Goal: Use online tool/utility: Utilize a website feature to perform a specific function

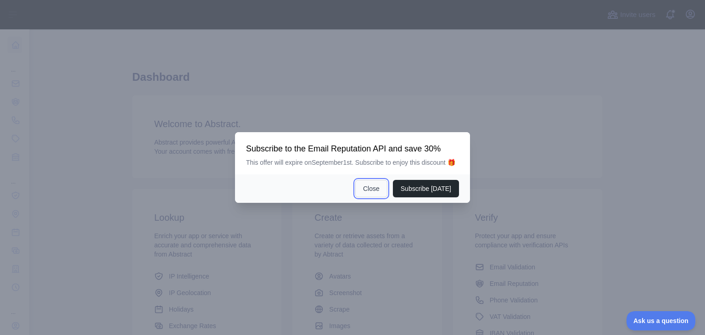
click at [380, 182] on button "Close" at bounding box center [371, 188] width 32 height 17
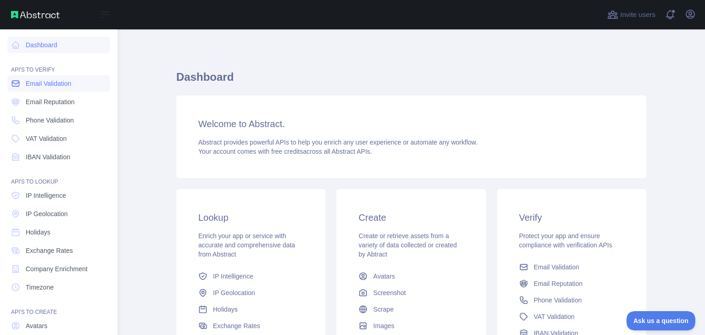
click at [62, 89] on link "Email Validation" at bounding box center [58, 83] width 103 height 17
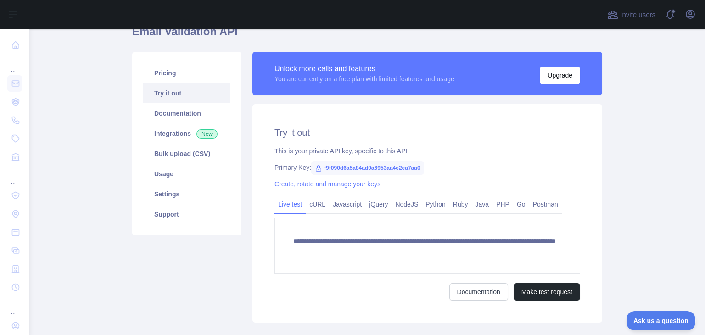
scroll to position [88, 0]
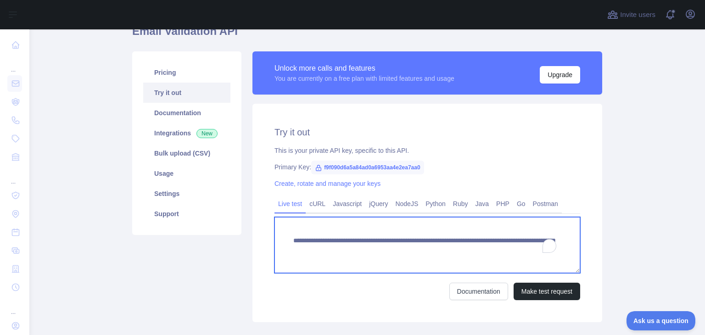
drag, startPoint x: 527, startPoint y: 246, endPoint x: 272, endPoint y: 228, distance: 255.7
click at [274, 228] on textarea "**********" at bounding box center [427, 245] width 306 height 56
click at [463, 250] on textarea "**********" at bounding box center [427, 245] width 306 height 56
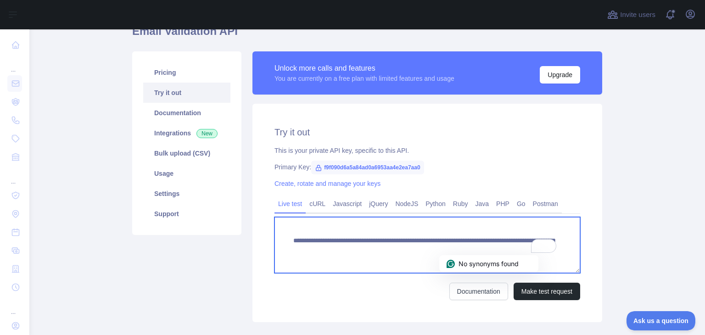
click at [463, 250] on textarea "**********" at bounding box center [427, 245] width 306 height 56
click at [358, 240] on textarea "**********" at bounding box center [427, 245] width 306 height 56
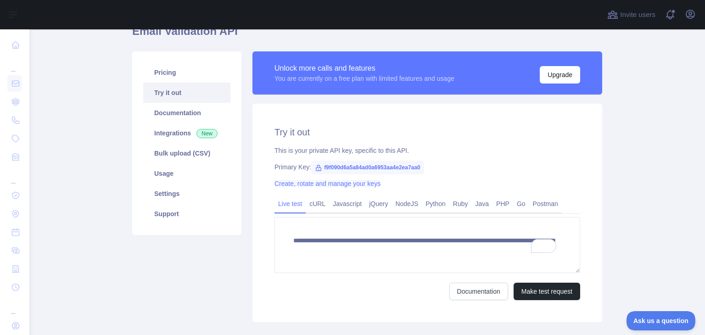
click at [314, 184] on link "Create, rotate and manage your keys" at bounding box center [327, 183] width 106 height 7
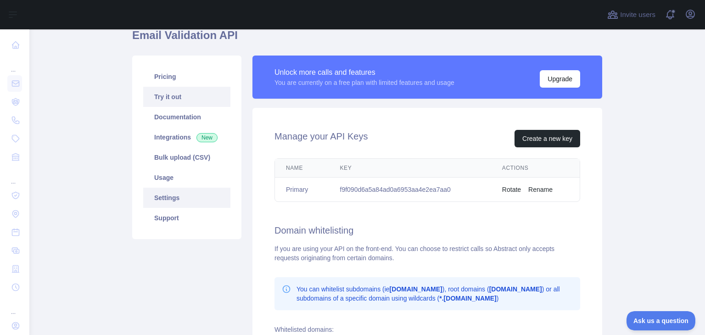
scroll to position [61, 0]
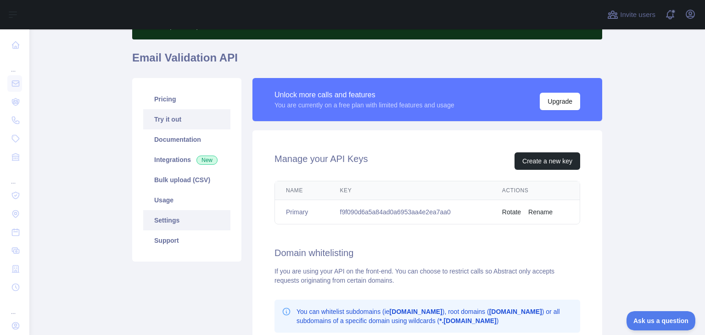
click at [185, 118] on link "Try it out" at bounding box center [186, 119] width 87 height 20
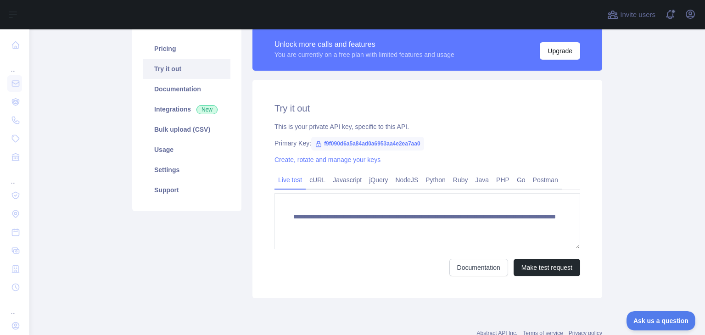
scroll to position [112, 0]
click at [540, 267] on button "Make test request" at bounding box center [546, 267] width 67 height 17
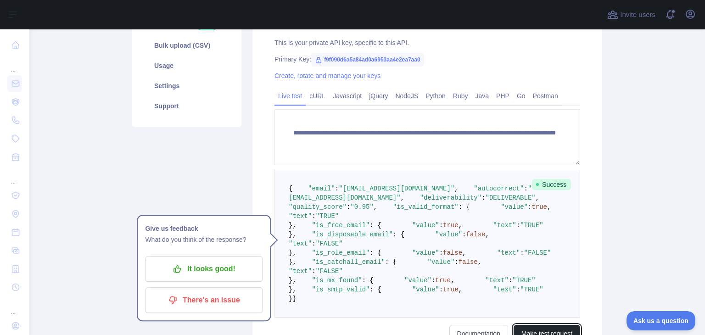
scroll to position [198, 0]
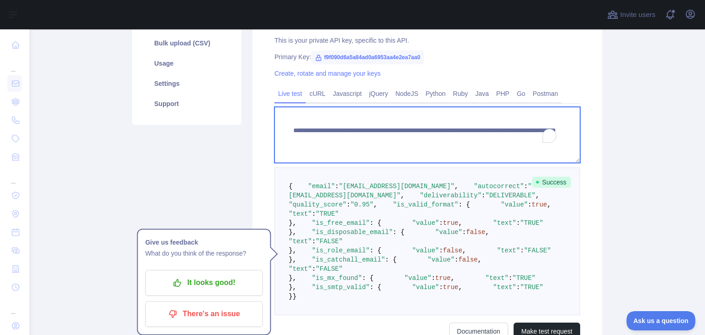
click at [459, 141] on textarea "**********" at bounding box center [427, 135] width 306 height 56
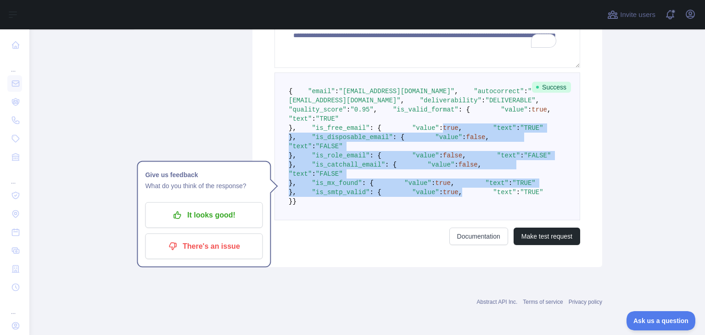
scroll to position [295, 0]
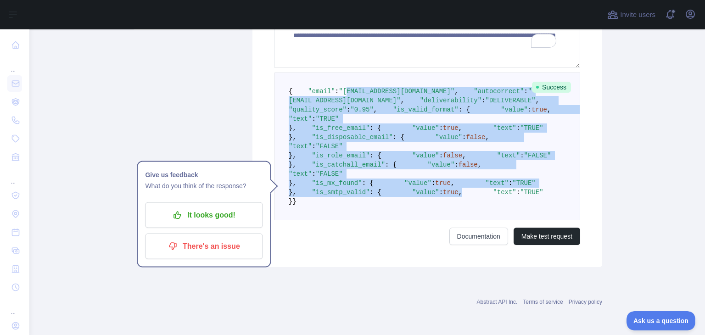
drag, startPoint x: 363, startPoint y: 245, endPoint x: 338, endPoint y: 98, distance: 149.0
click at [338, 98] on pre "{ "email" : "[EMAIL_ADDRESS][DOMAIN_NAME]" , "autocorrect" : "[EMAIL_ADDRESS][D…" at bounding box center [427, 146] width 306 height 148
click at [445, 150] on pre "{ "email" : "[EMAIL_ADDRESS][DOMAIN_NAME]" , "autocorrect" : "[EMAIL_ADDRESS][D…" at bounding box center [427, 146] width 306 height 148
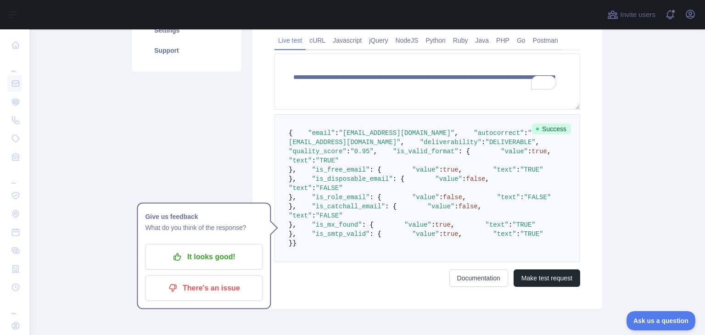
scroll to position [252, 0]
click at [485, 145] on span ""DELIVERABLE"" at bounding box center [510, 141] width 50 height 7
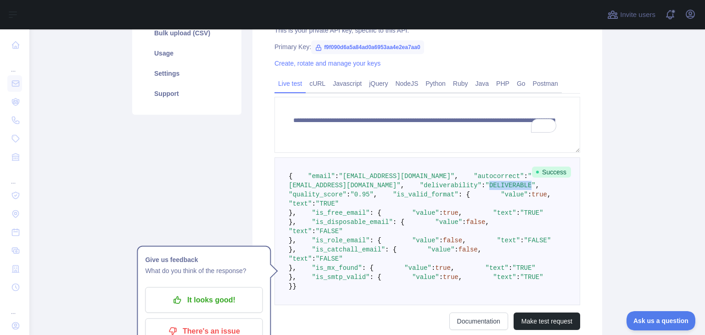
scroll to position [207, 0]
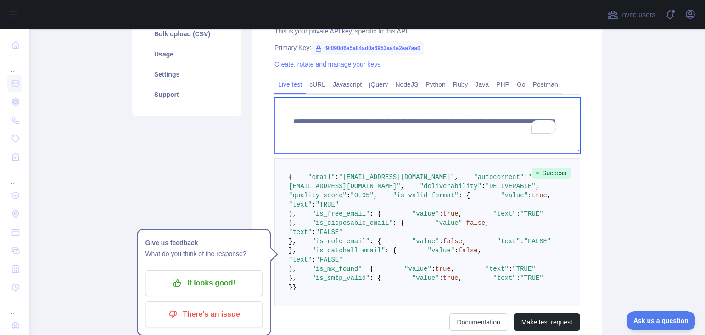
click at [452, 132] on textarea "**********" at bounding box center [427, 126] width 306 height 56
click at [466, 131] on textarea "**********" at bounding box center [427, 126] width 306 height 56
click at [464, 131] on textarea "**********" at bounding box center [427, 126] width 306 height 56
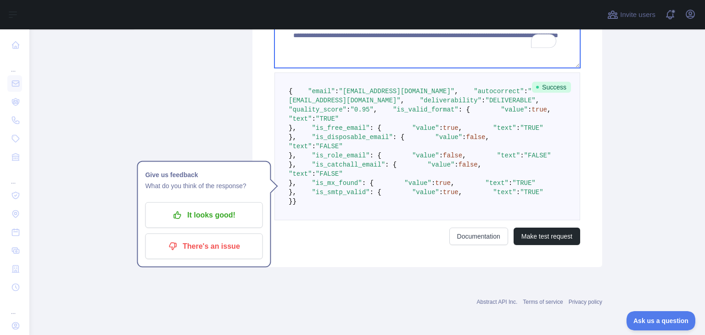
scroll to position [387, 0]
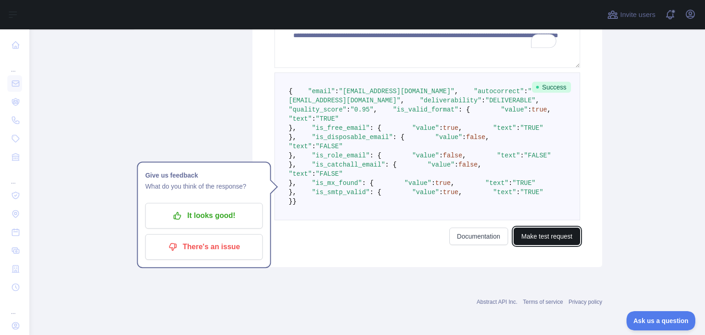
click at [548, 245] on button "Make test request" at bounding box center [546, 236] width 67 height 17
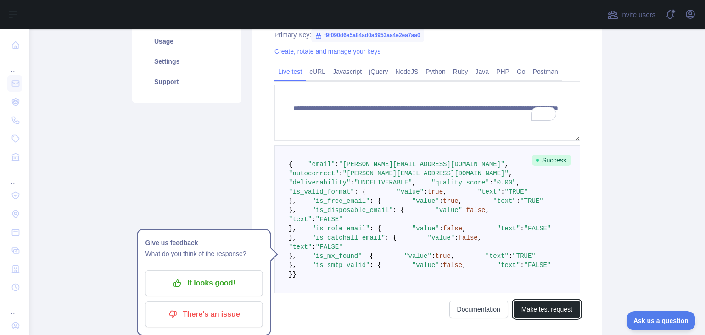
scroll to position [220, 0]
click at [376, 187] on span ""UNDELIVERABLE"" at bounding box center [383, 182] width 58 height 7
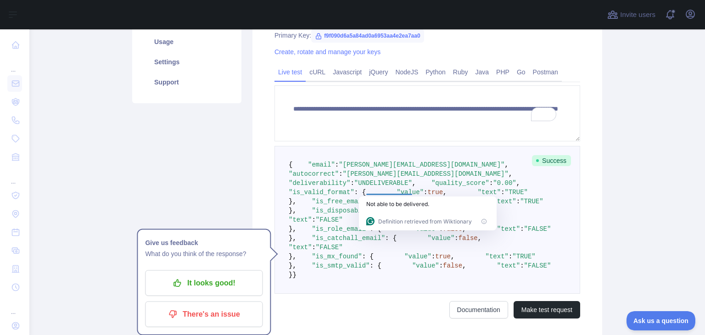
click at [436, 189] on pre "{ "email" : "[PERSON_NAME][EMAIL_ADDRESS][DOMAIN_NAME]" , "autocorrect" : "[PER…" at bounding box center [427, 220] width 306 height 148
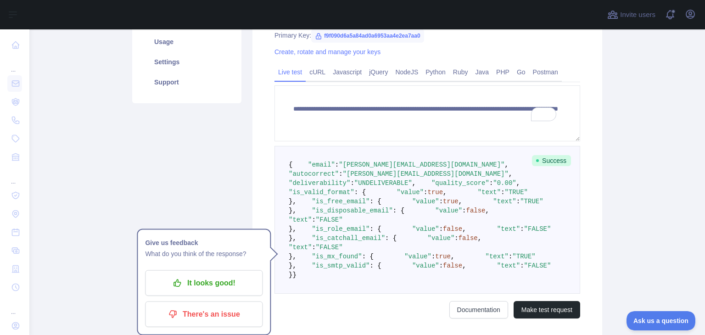
click at [384, 187] on span ""UNDELIVERABLE"" at bounding box center [383, 182] width 58 height 7
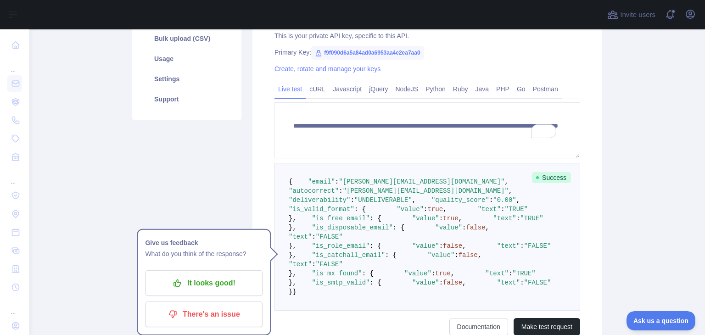
click at [520, 200] on pre "{ "email" : "[PERSON_NAME][EMAIL_ADDRESS][DOMAIN_NAME]" , "autocorrect" : "[PER…" at bounding box center [427, 237] width 306 height 148
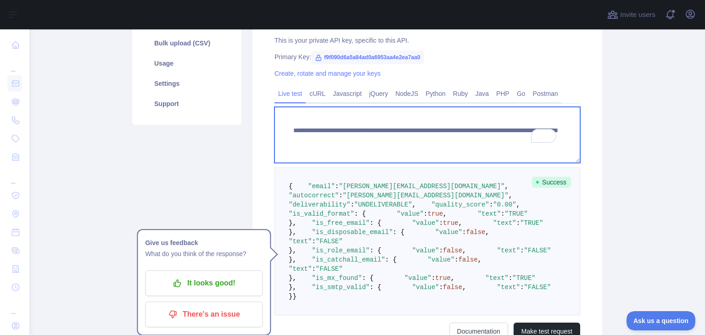
click at [459, 139] on textarea "**********" at bounding box center [427, 135] width 306 height 56
paste textarea "**********"
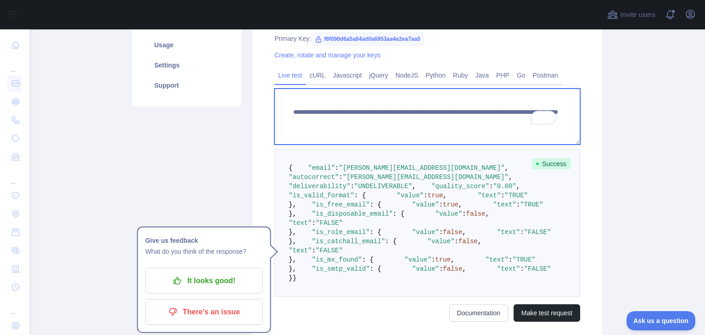
scroll to position [217, 0]
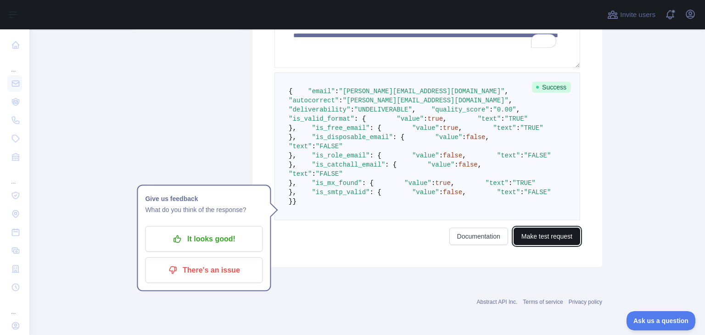
drag, startPoint x: 554, startPoint y: 272, endPoint x: 569, endPoint y: 239, distance: 36.1
click at [554, 245] on button "Make test request" at bounding box center [546, 236] width 67 height 17
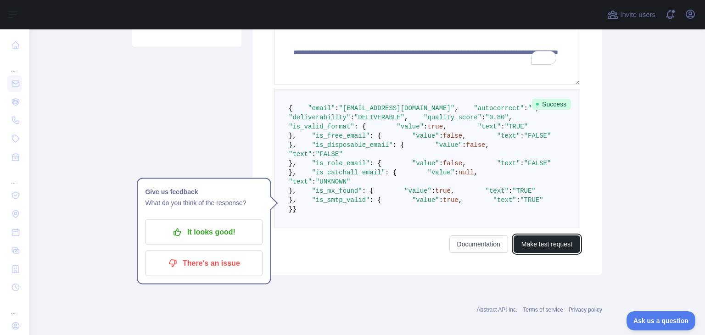
scroll to position [276, 0]
click at [381, 122] on span ""DELIVERABLE"" at bounding box center [379, 117] width 50 height 7
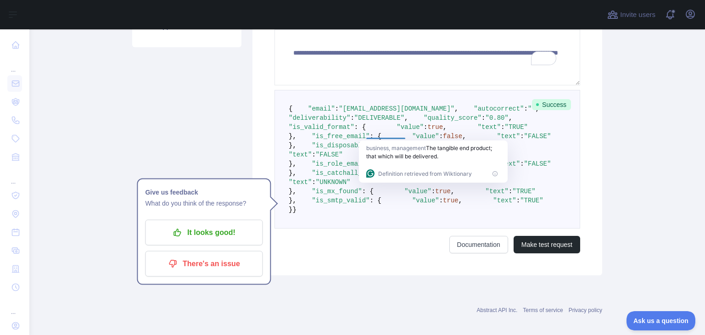
click at [416, 217] on pre "{ "email" : "[EMAIL_ADDRESS][DOMAIN_NAME]" , "autocorrect" : "" , "deliverabili…" at bounding box center [427, 159] width 306 height 139
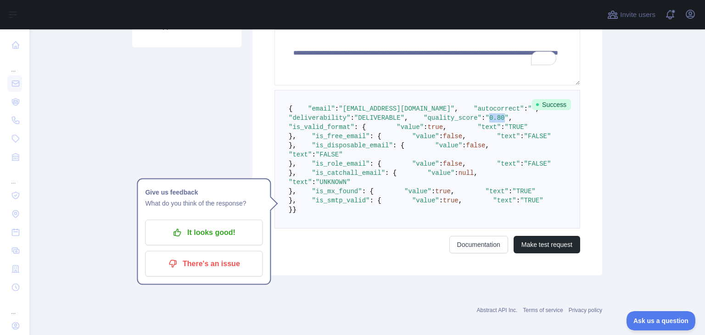
drag, startPoint x: 363, startPoint y: 144, endPoint x: 376, endPoint y: 146, distance: 13.5
click at [485, 122] on span ""0.80"" at bounding box center [496, 117] width 23 height 7
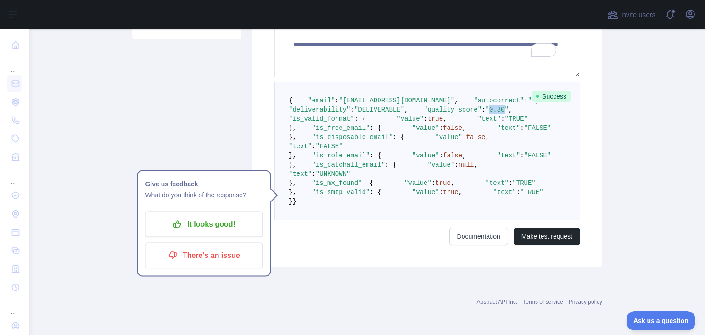
scroll to position [320, 0]
drag, startPoint x: 325, startPoint y: 136, endPoint x: 373, endPoint y: 191, distance: 73.5
click at [373, 191] on pre "{ "email" : "[EMAIL_ADDRESS][DOMAIN_NAME]" , "autocorrect" : "" , "deliverabili…" at bounding box center [427, 151] width 306 height 139
click at [368, 203] on pre "{ "email" : "[EMAIL_ADDRESS][DOMAIN_NAME]" , "autocorrect" : "" , "deliverabili…" at bounding box center [427, 151] width 306 height 139
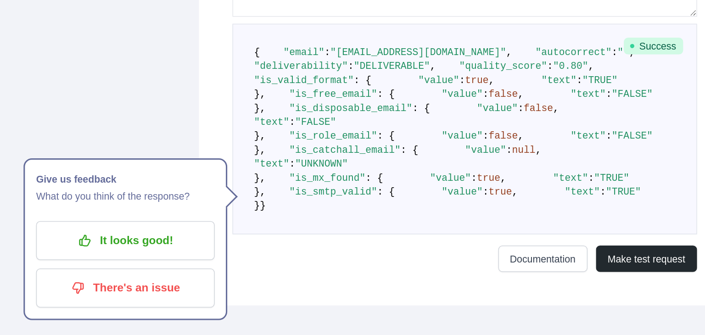
click at [466, 141] on span "false" at bounding box center [475, 136] width 19 height 7
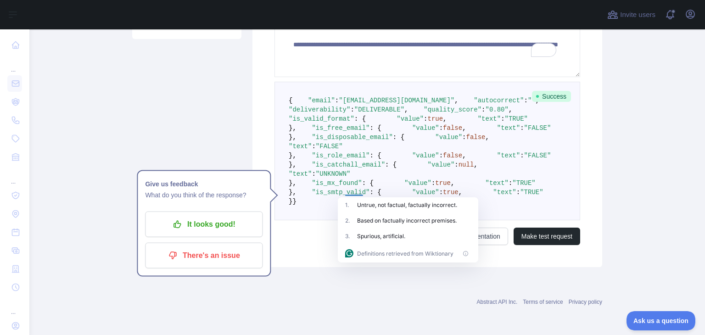
click at [520, 146] on pre "{ "email" : "[EMAIL_ADDRESS][DOMAIN_NAME]" , "autocorrect" : "" , "deliverabili…" at bounding box center [427, 151] width 306 height 139
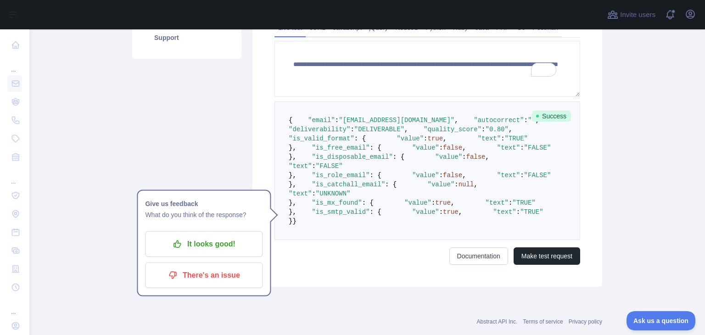
scroll to position [263, 0]
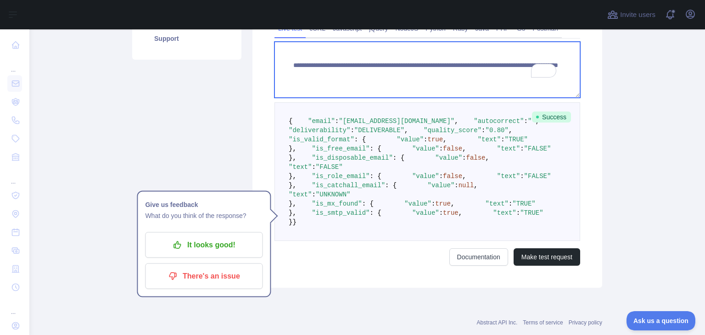
click at [464, 75] on textarea "**********" at bounding box center [427, 70] width 306 height 56
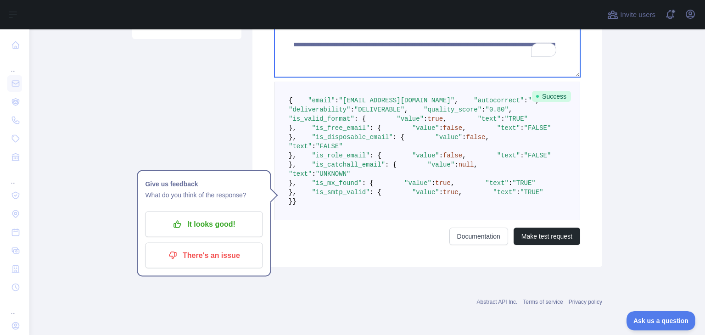
scroll to position [400, 0]
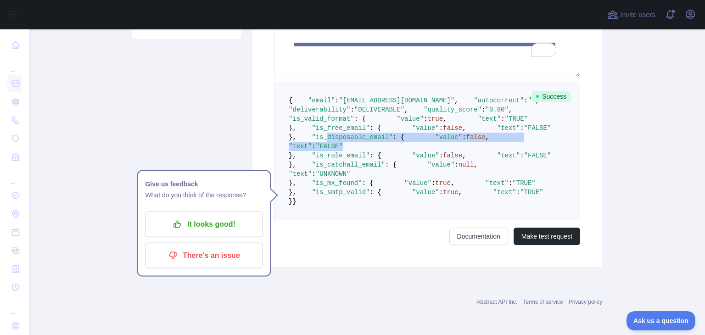
drag, startPoint x: 311, startPoint y: 102, endPoint x: 373, endPoint y: 118, distance: 63.9
click at [373, 118] on pre "{ "email" : "[EMAIL_ADDRESS][DOMAIN_NAME]" , "autocorrect" : "" , "deliverabili…" at bounding box center [427, 151] width 306 height 139
click at [548, 245] on button "Make test request" at bounding box center [546, 236] width 67 height 17
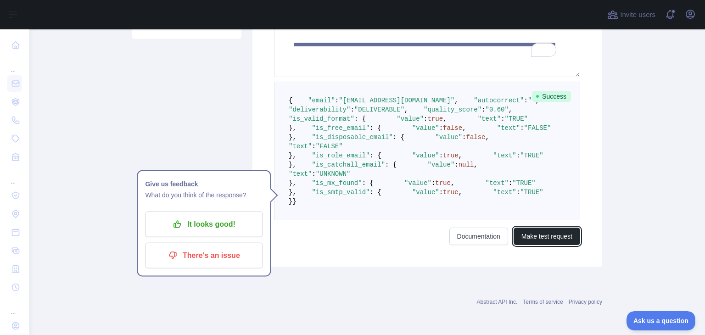
scroll to position [313, 0]
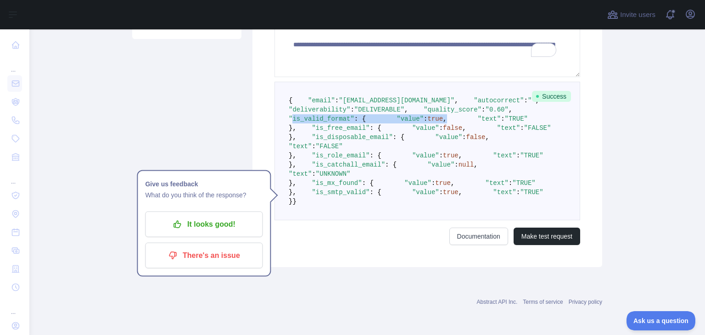
drag, startPoint x: 302, startPoint y: 118, endPoint x: 363, endPoint y: 130, distance: 62.1
click at [363, 130] on pre "{ "email" : "[EMAIL_ADDRESS][DOMAIN_NAME]" , "autocorrect" : "" , "deliverabili…" at bounding box center [427, 151] width 306 height 139
click at [423, 106] on span ""quality_score"" at bounding box center [452, 109] width 58 height 7
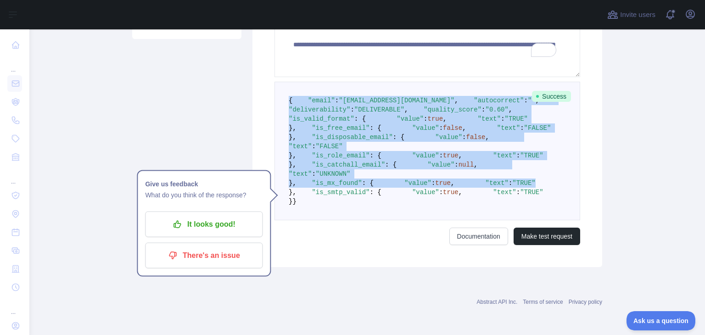
scroll to position [405, 0]
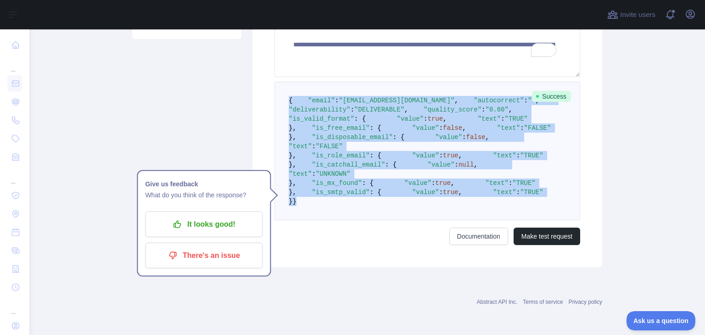
drag, startPoint x: 285, startPoint y: 68, endPoint x: 343, endPoint y: 283, distance: 222.9
click at [343, 220] on pre "{ "email" : "[EMAIL_ADDRESS][DOMAIN_NAME]" , "autocorrect" : "" , "deliverabili…" at bounding box center [427, 151] width 306 height 139
copy code "{ "email" : "[EMAIL_ADDRESS][DOMAIN_NAME]" , "autocorrect" : "" , "deliverabili…"
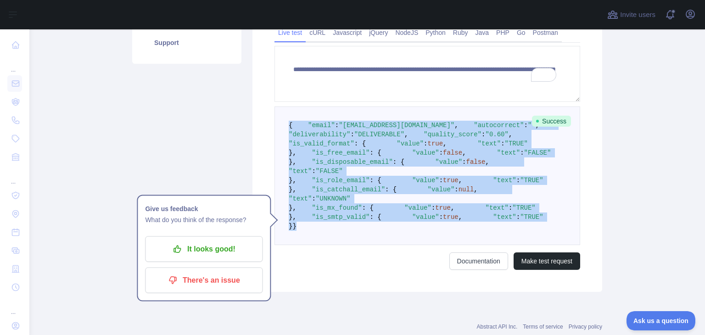
scroll to position [249, 0]
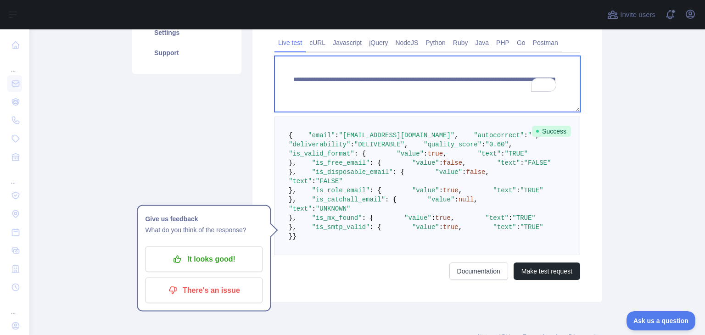
click at [456, 89] on textarea "**********" at bounding box center [427, 84] width 306 height 56
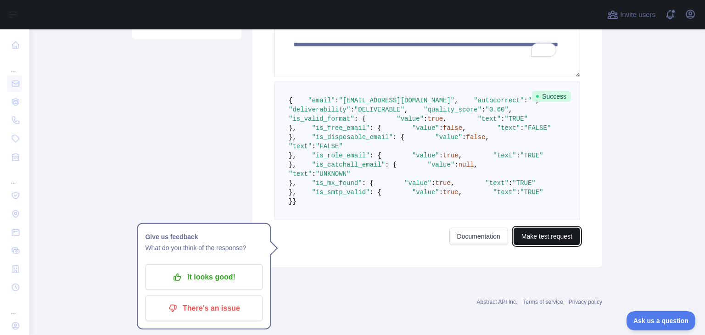
click at [546, 245] on button "Make test request" at bounding box center [546, 236] width 67 height 17
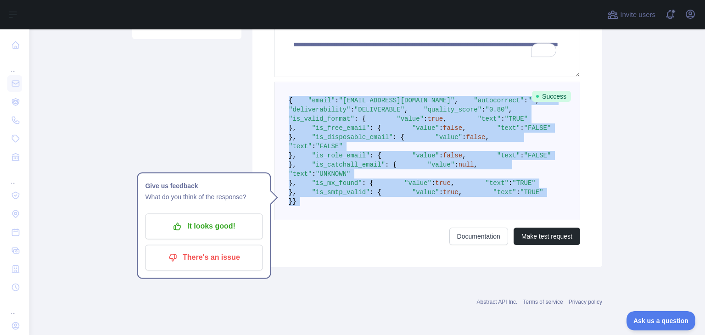
scroll to position [428, 0]
drag, startPoint x: 284, startPoint y: 119, endPoint x: 340, endPoint y: 285, distance: 175.0
click at [340, 245] on form "**********" at bounding box center [427, 133] width 306 height 224
copy code "{ "email" : "[EMAIL_ADDRESS][DOMAIN_NAME]" , "autocorrect" : "" , "deliverabili…"
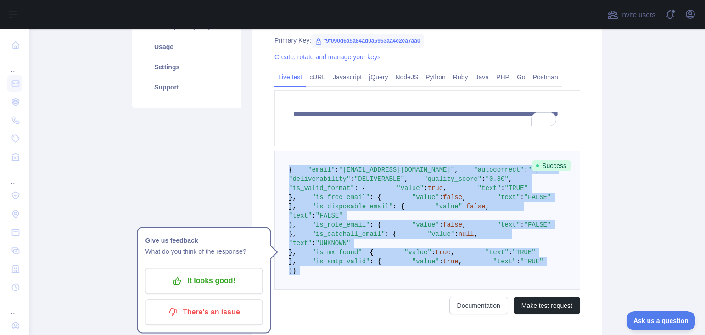
scroll to position [213, 0]
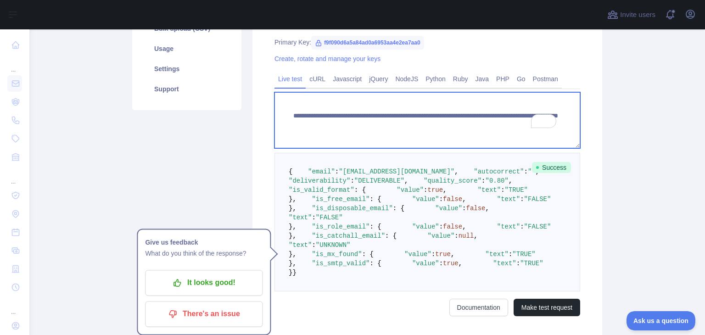
drag, startPoint x: 448, startPoint y: 124, endPoint x: 525, endPoint y: 132, distance: 77.0
click at [525, 132] on textarea "**********" at bounding box center [427, 120] width 306 height 56
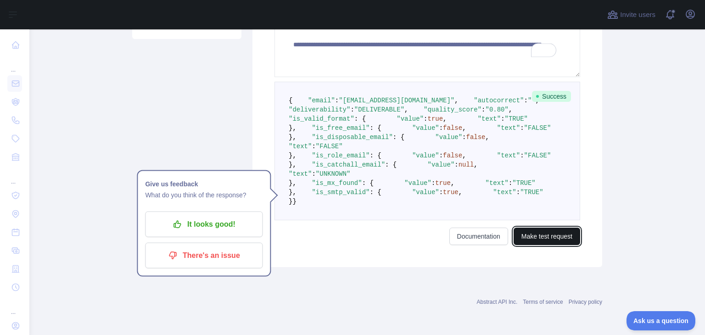
click at [551, 245] on button "Make test request" at bounding box center [546, 236] width 67 height 17
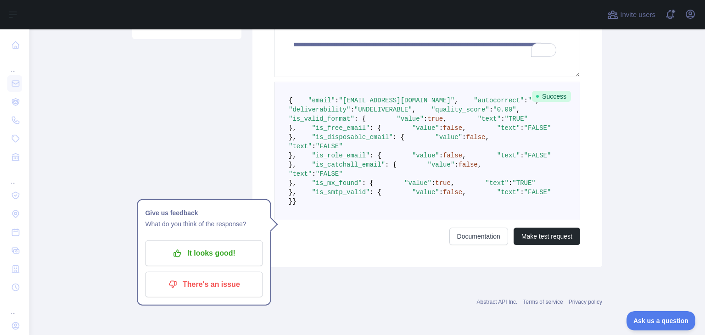
scroll to position [485, 0]
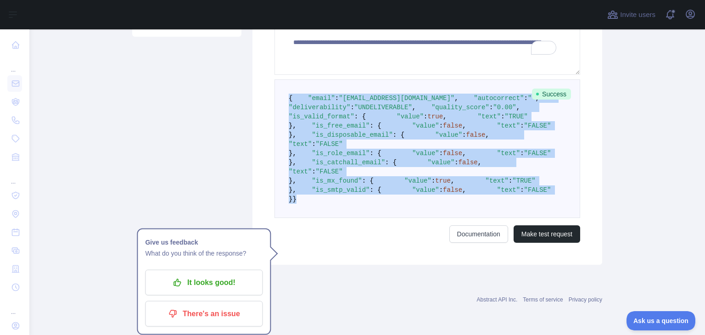
drag, startPoint x: 284, startPoint y: 210, endPoint x: 344, endPoint y: 212, distance: 59.2
click at [344, 212] on pre "{ "email" : "[EMAIL_ADDRESS][DOMAIN_NAME]" , "autocorrect" : "" , "deliverabili…" at bounding box center [427, 148] width 306 height 139
copy code "{ "email" : "[EMAIL_ADDRESS][DOMAIN_NAME]" , "autocorrect" : "" , "deliverabili…"
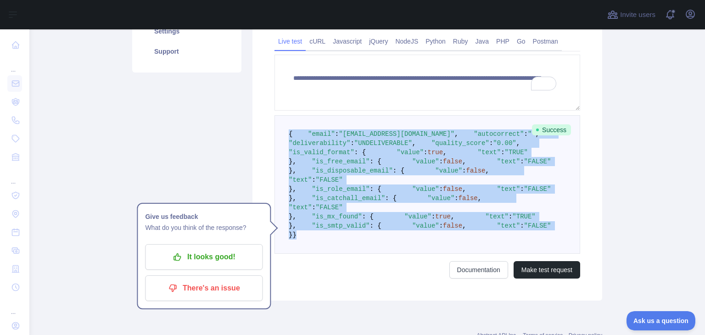
scroll to position [224, 0]
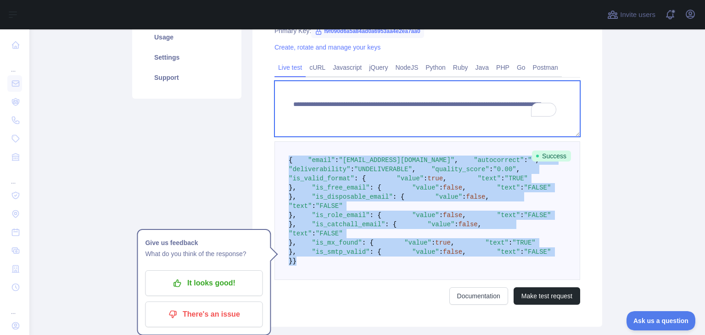
click at [463, 112] on textarea "**********" at bounding box center [427, 109] width 306 height 56
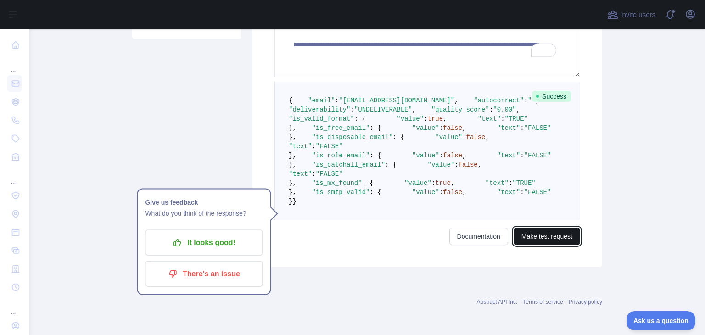
click at [543, 245] on button "Make test request" at bounding box center [546, 236] width 67 height 17
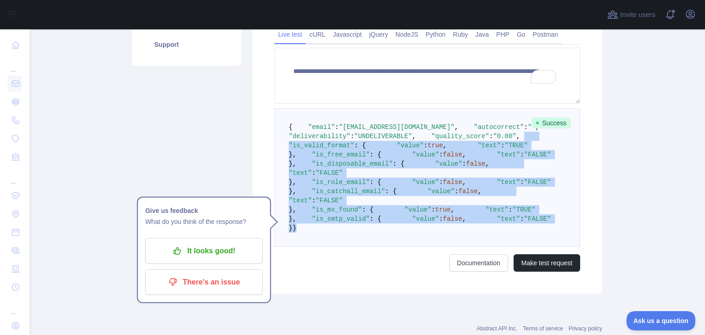
scroll to position [253, 0]
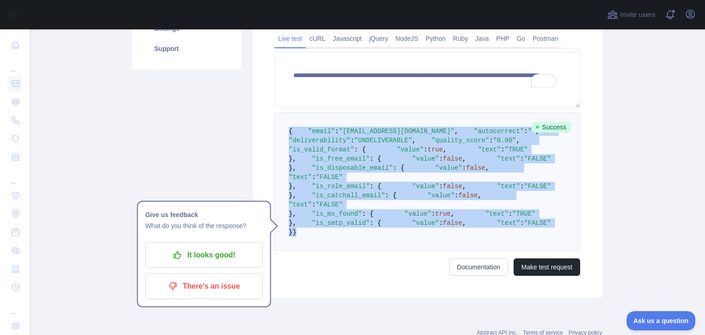
drag, startPoint x: 290, startPoint y: 289, endPoint x: 281, endPoint y: 129, distance: 159.5
click at [281, 129] on pre "{ "email" : "[EMAIL_ADDRESS][DOMAIN_NAME]" , "autocorrect" : "" , "deliverabili…" at bounding box center [427, 181] width 306 height 139
copy code "{ "email" : "[EMAIL_ADDRESS][DOMAIN_NAME]" , "autocorrect" : "" , "deliverabili…"
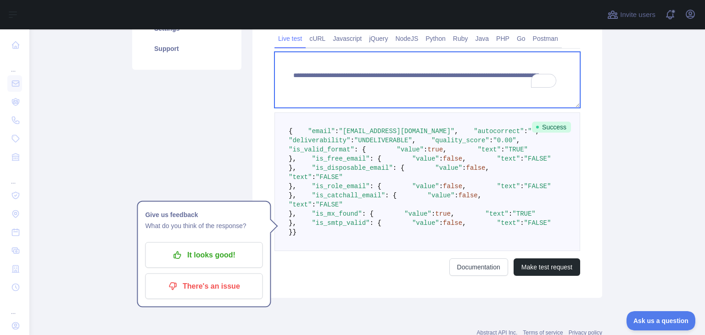
click at [494, 83] on textarea "**********" at bounding box center [427, 80] width 306 height 56
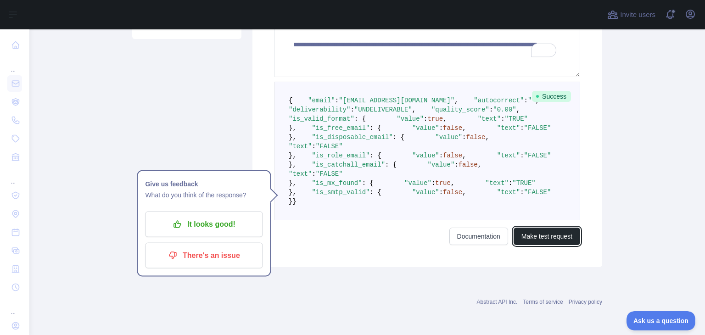
click at [540, 245] on button "Make test request" at bounding box center [546, 236] width 67 height 17
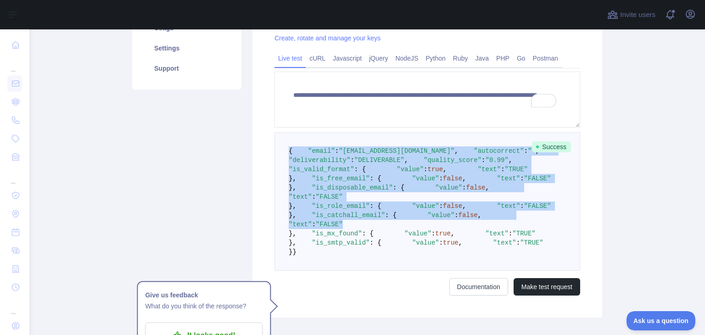
scroll to position [485, 0]
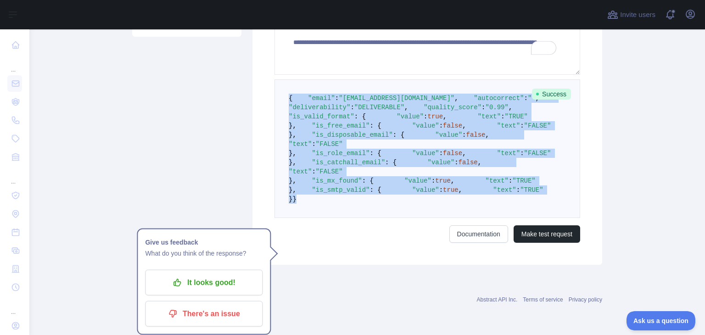
drag, startPoint x: 285, startPoint y: 234, endPoint x: 334, endPoint y: 211, distance: 54.0
click at [334, 211] on pre "{ "email" : "[EMAIL_ADDRESS][DOMAIN_NAME]" , "autocorrect" : "" , "deliverabili…" at bounding box center [427, 148] width 306 height 139
copy code "{ "email" : "[EMAIL_ADDRESS][DOMAIN_NAME]" , "autocorrect" : "" , "deliverabili…"
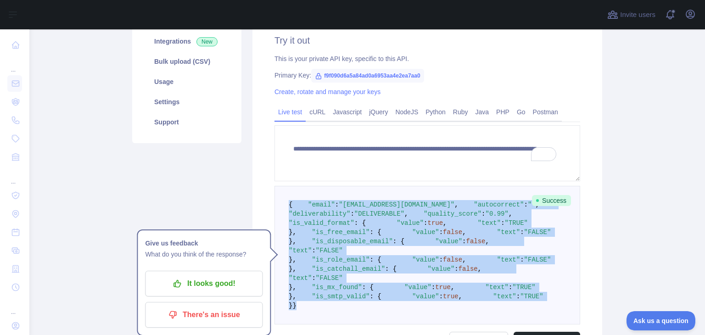
scroll to position [180, 0]
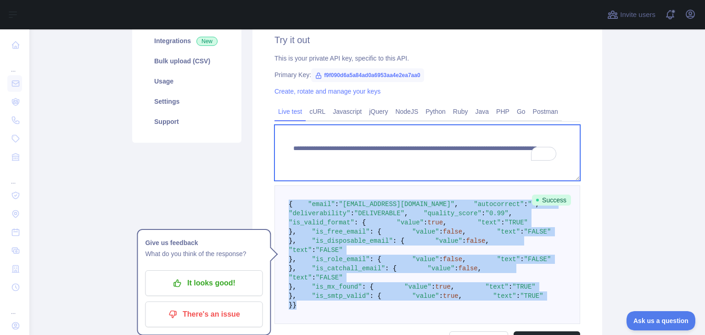
click at [505, 157] on textarea "**********" at bounding box center [427, 153] width 306 height 56
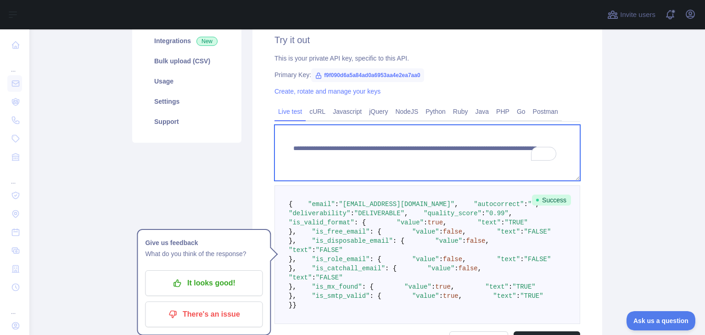
click at [454, 156] on textarea "**********" at bounding box center [427, 153] width 306 height 56
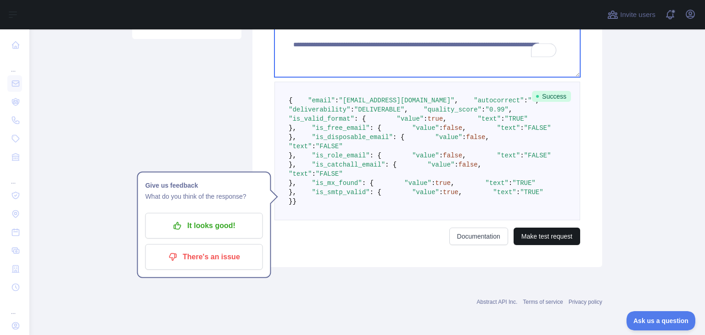
type textarea "**********"
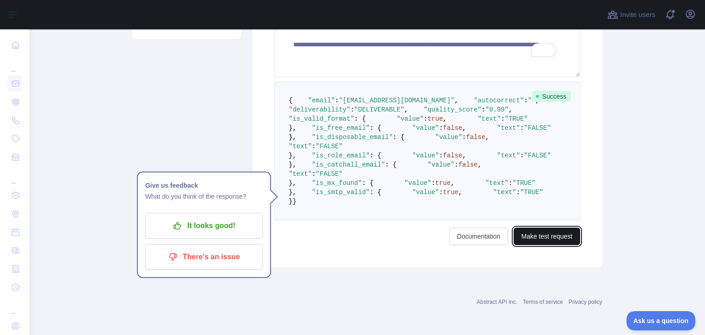
click at [552, 245] on button "Make test request" at bounding box center [546, 236] width 67 height 17
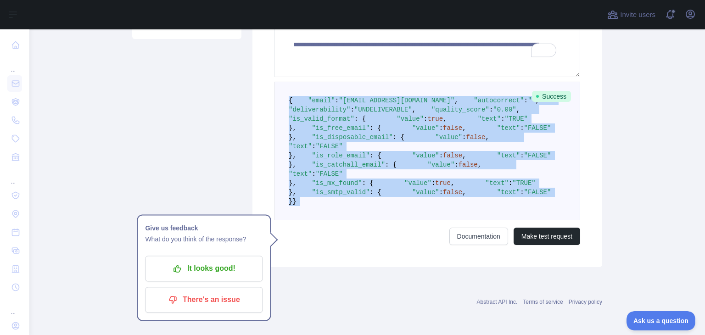
scroll to position [469, 0]
drag, startPoint x: 286, startPoint y: 239, endPoint x: 265, endPoint y: 41, distance: 199.4
click at [345, 245] on form "**********" at bounding box center [427, 133] width 306 height 224
copy code "{ "email" : "[EMAIL_ADDRESS][DOMAIN_NAME]" , "autocorrect" : "" , "deliverabili…"
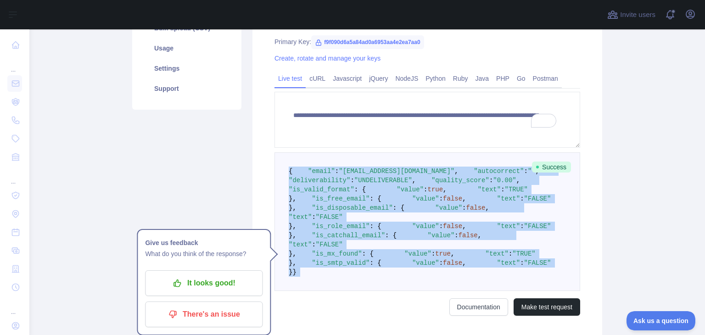
scroll to position [213, 0]
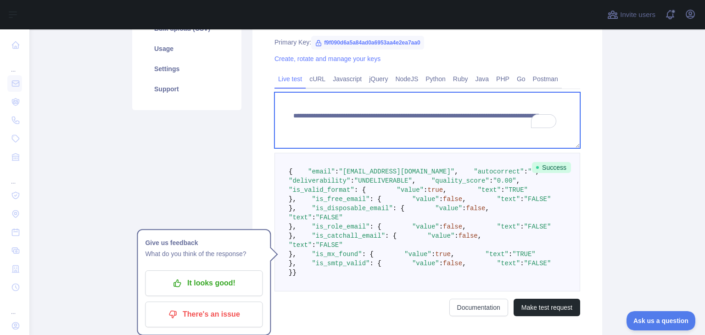
drag, startPoint x: 499, startPoint y: 126, endPoint x: 270, endPoint y: 111, distance: 229.4
click at [270, 111] on div "**********" at bounding box center [427, 158] width 350 height 359
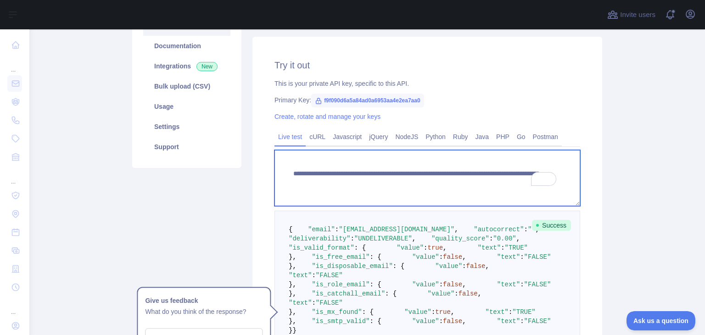
scroll to position [0, 0]
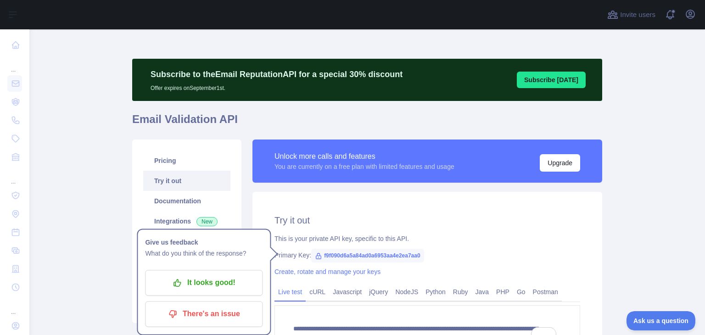
click at [673, 156] on main "**********" at bounding box center [366, 182] width 675 height 306
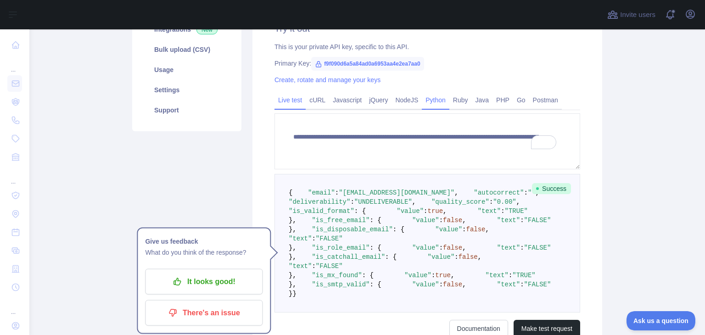
scroll to position [191, 0]
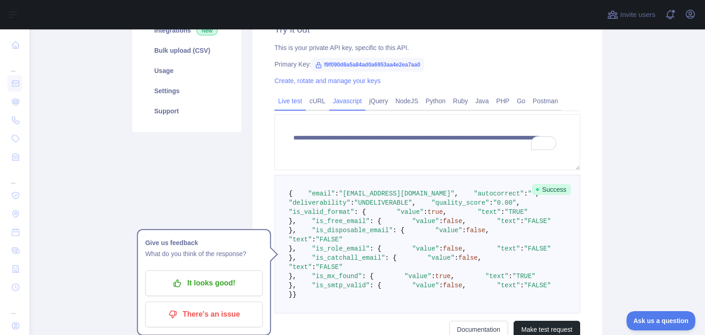
click at [334, 105] on link "Javascript" at bounding box center [347, 101] width 36 height 15
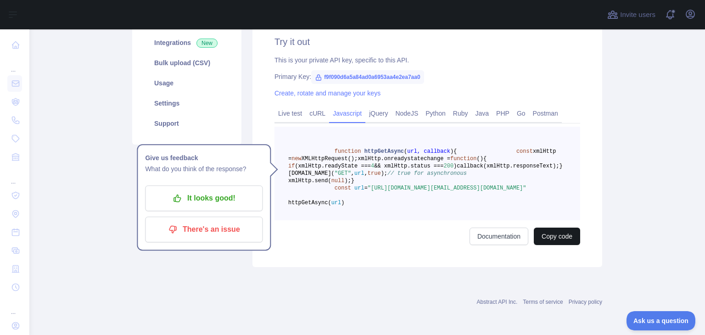
scroll to position [211, 0]
click at [554, 243] on button "Copy code" at bounding box center [557, 236] width 46 height 17
click at [499, 111] on link "PHP" at bounding box center [502, 113] width 21 height 15
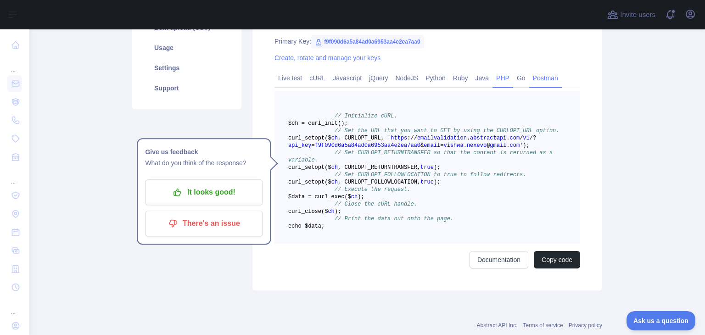
click at [541, 76] on link "Postman" at bounding box center [545, 78] width 33 height 15
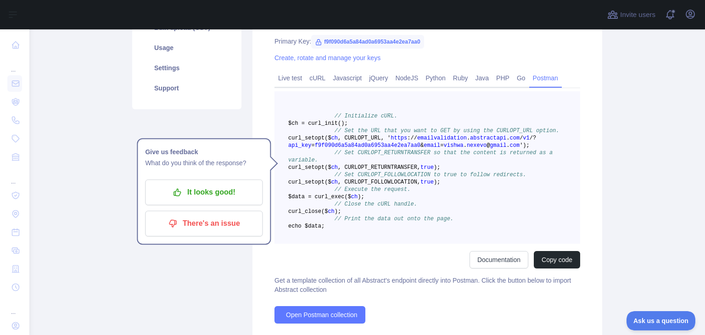
scroll to position [112, 0]
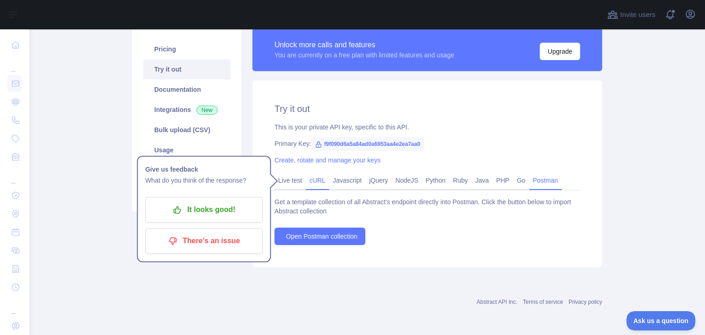
click at [315, 182] on link "cURL" at bounding box center [317, 180] width 23 height 15
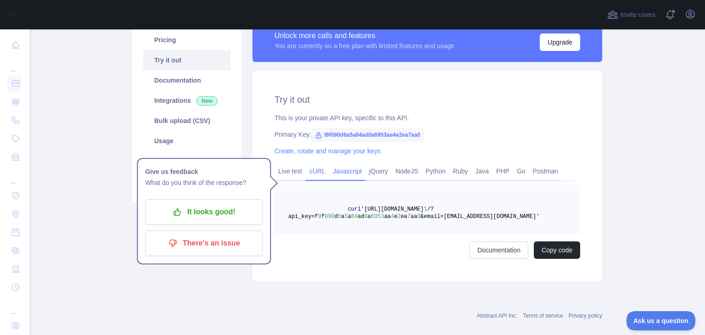
click at [341, 173] on link "Javascript" at bounding box center [347, 171] width 36 height 15
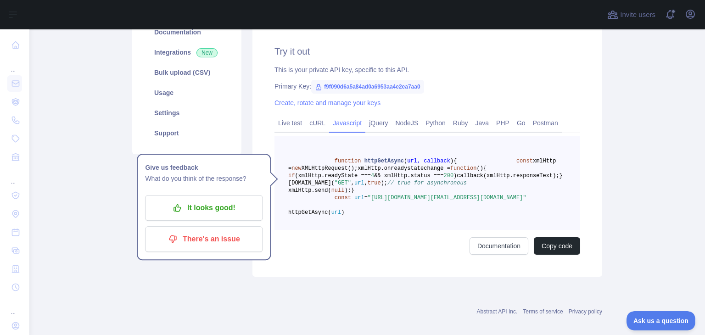
scroll to position [170, 0]
click at [560, 254] on button "Copy code" at bounding box center [557, 244] width 46 height 17
click at [379, 122] on link "jQuery" at bounding box center [378, 122] width 26 height 15
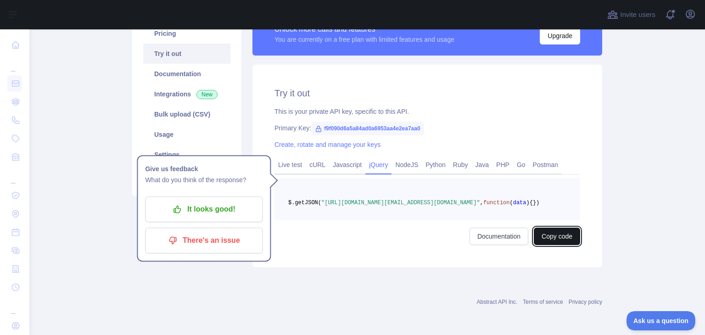
click at [558, 236] on button "Copy code" at bounding box center [557, 236] width 46 height 17
click at [495, 157] on link "PHP" at bounding box center [502, 164] width 21 height 15
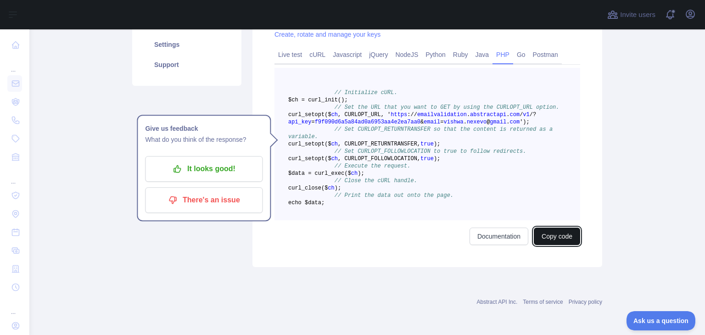
click at [562, 233] on button "Copy code" at bounding box center [557, 236] width 46 height 17
